Goal: Information Seeking & Learning: Learn about a topic

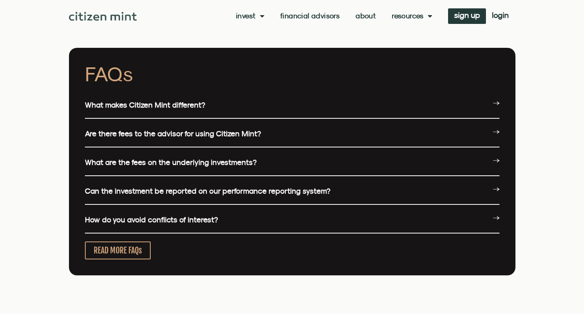
scroll to position [1906, 0]
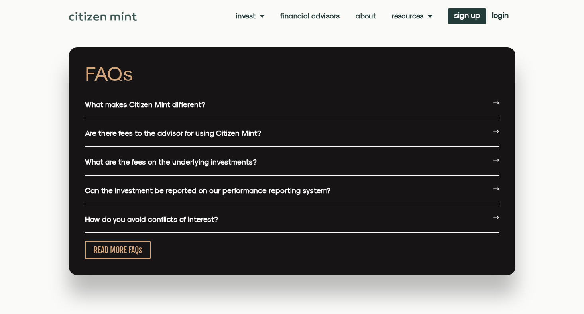
click at [302, 160] on div "What are the fees on the underlying investments?" at bounding box center [292, 162] width 414 height 27
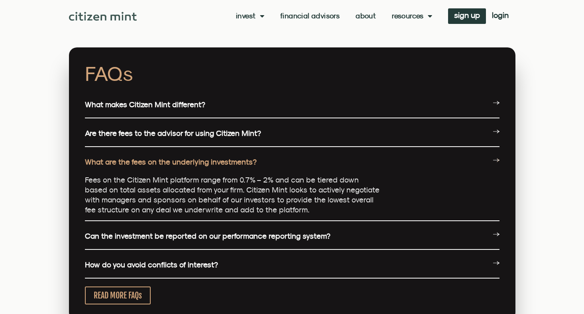
click at [274, 239] on link "Can the investment be reported on our performance reporting system?" at bounding box center [207, 235] width 245 height 9
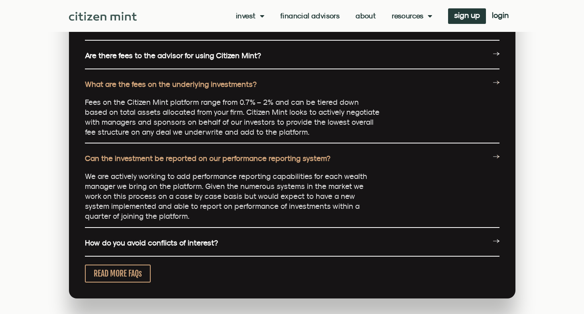
scroll to position [1993, 0]
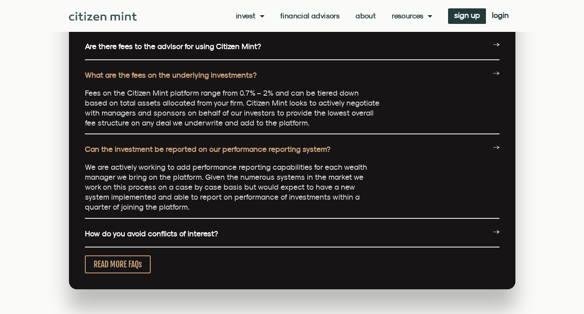
click at [273, 229] on div "How do you avoid conflicts of interest?" at bounding box center [292, 234] width 414 height 27
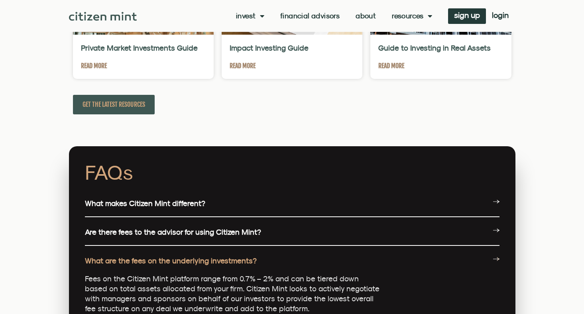
scroll to position [1790, 0]
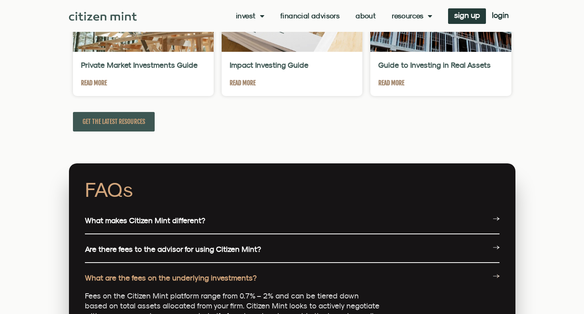
click at [298, 226] on div "What makes Citizen Mint different?" at bounding box center [292, 221] width 414 height 27
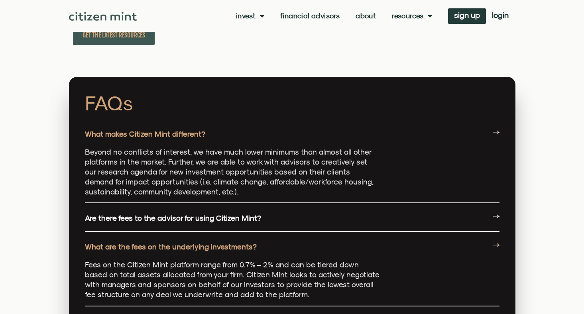
scroll to position [1877, 0]
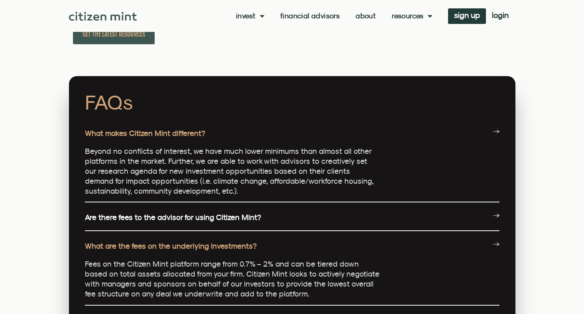
click at [296, 214] on div "Are there fees to the advisor for using Citizen Mint?" at bounding box center [292, 217] width 414 height 27
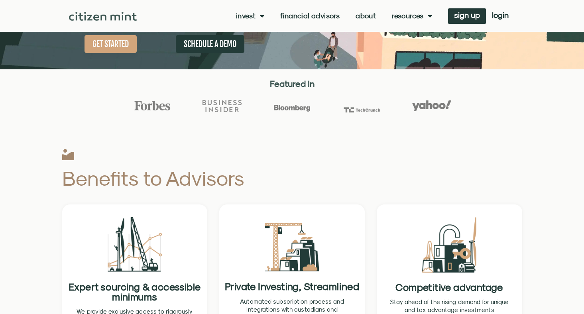
scroll to position [137, 0]
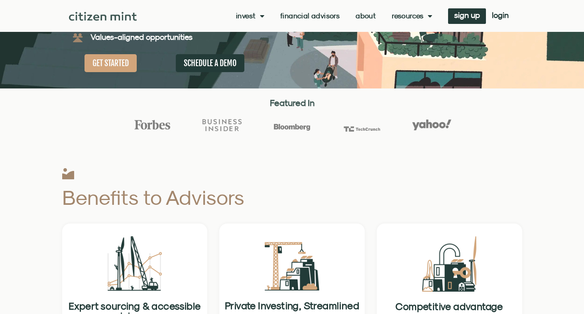
click at [314, 14] on link "Financial Advisors" at bounding box center [309, 16] width 59 height 8
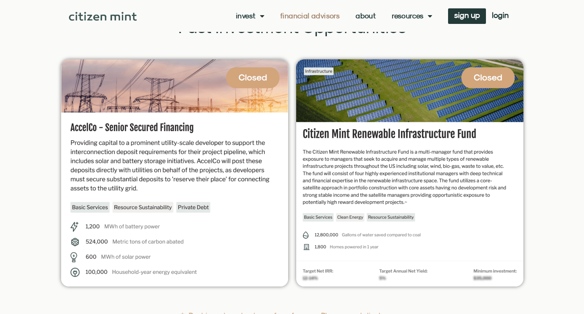
scroll to position [1611, 0]
